Goal: Navigation & Orientation: Go to known website

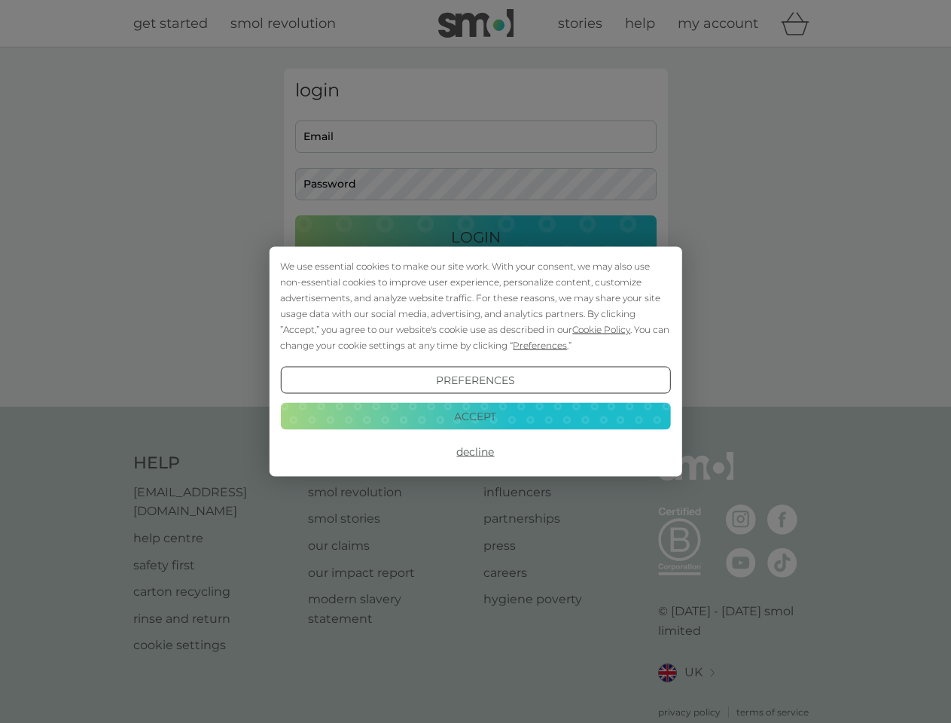
click at [602, 329] on span "Cookie Policy" at bounding box center [601, 329] width 58 height 11
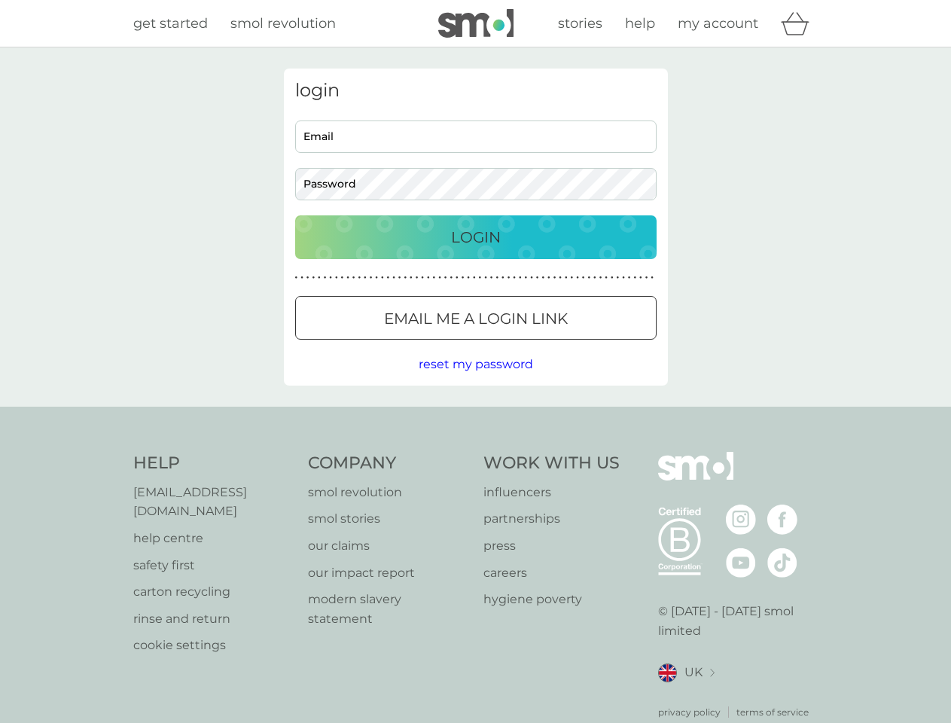
click at [538, 345] on div "login Email Password Login ● ● ● ● ● ● ● ● ● ● ● ● ● ● ● ● ● ● ● ● ● ● ● ● ● ● …" at bounding box center [476, 227] width 384 height 317
click at [475, 380] on div "login Email Password Login ● ● ● ● ● ● ● ● ● ● ● ● ● ● ● ● ● ● ● ● ● ● ● ● ● ● …" at bounding box center [476, 227] width 384 height 317
click at [475, 452] on div "Help [EMAIL_ADDRESS][DOMAIN_NAME] help centre safety first carton recycling rin…" at bounding box center [475, 585] width 685 height 267
click at [475, 416] on div "Help [EMAIL_ADDRESS][DOMAIN_NAME] help centre safety first carton recycling rin…" at bounding box center [475, 586] width 951 height 358
